Goal: Information Seeking & Learning: Check status

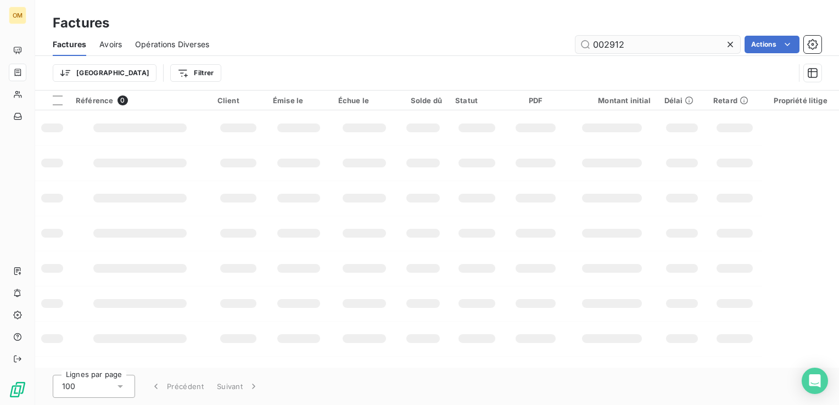
drag, startPoint x: 734, startPoint y: 45, endPoint x: 717, endPoint y: 45, distance: 17.6
click at [734, 45] on icon at bounding box center [730, 44] width 11 height 11
click at [686, 41] on input "text" at bounding box center [657, 45] width 165 height 18
paste input "15759"
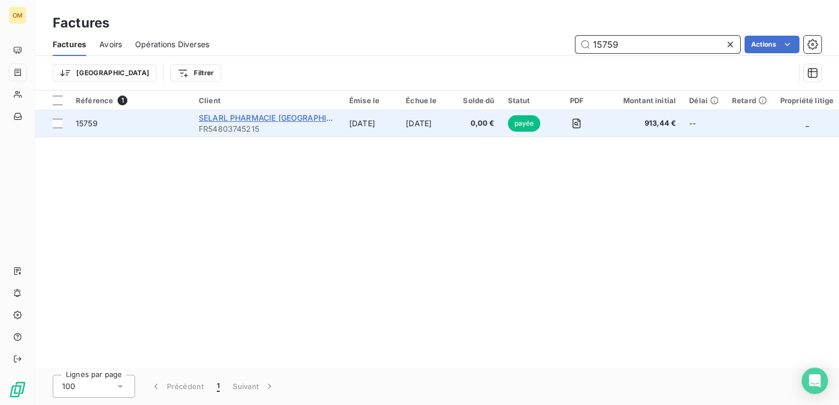
type input "15759"
click at [217, 121] on span "SELARL PHARMACIE [GEOGRAPHIC_DATA]" at bounding box center [278, 117] width 159 height 9
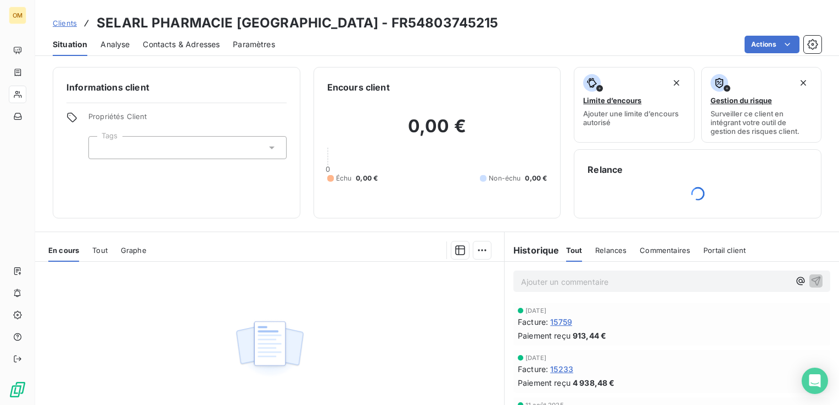
click at [556, 324] on span "15759" at bounding box center [561, 322] width 22 height 12
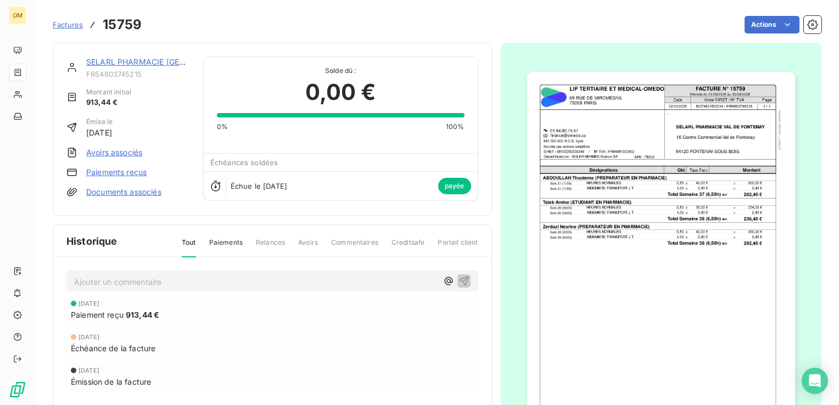
click at [631, 128] on img "button" at bounding box center [661, 261] width 268 height 379
